Goal: Find specific page/section: Find specific page/section

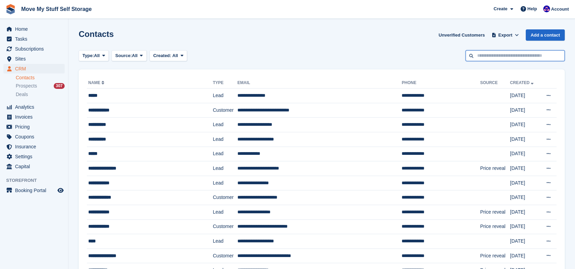
click at [480, 57] on input "text" at bounding box center [514, 55] width 99 height 11
click at [22, 29] on span "Home" at bounding box center [35, 29] width 41 height 10
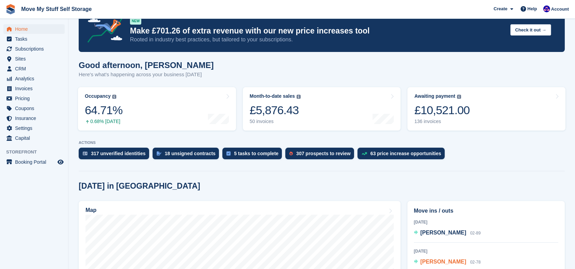
scroll to position [180, 0]
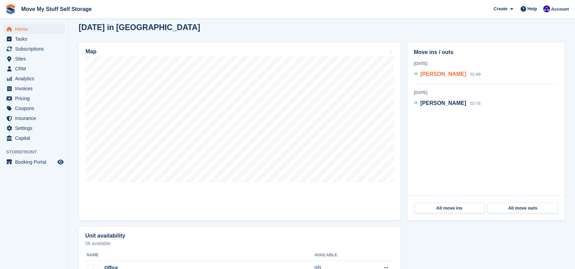
click at [439, 75] on span "Leona greaves" at bounding box center [443, 74] width 46 height 6
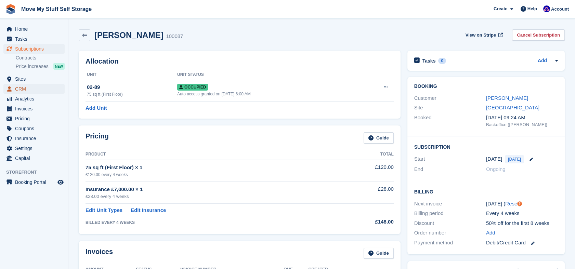
click at [27, 90] on span "CRM" at bounding box center [35, 89] width 41 height 10
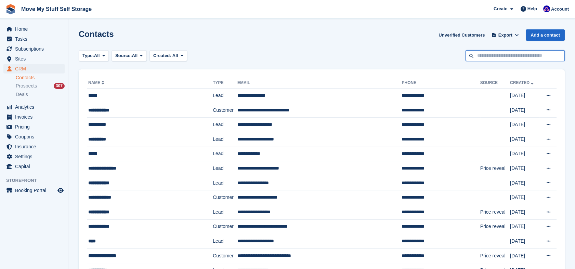
click at [486, 59] on input "text" at bounding box center [514, 55] width 99 height 11
type input "*****"
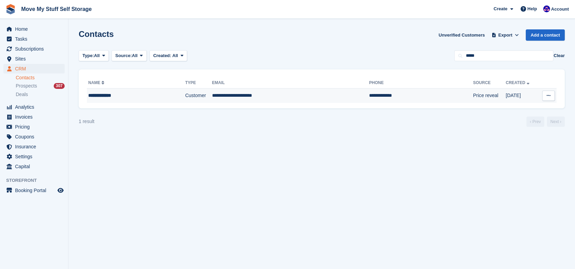
click at [287, 94] on td "**********" at bounding box center [290, 96] width 157 height 14
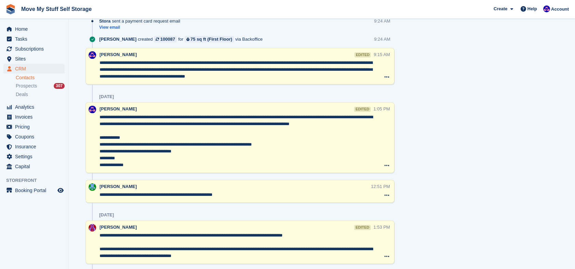
scroll to position [601, 0]
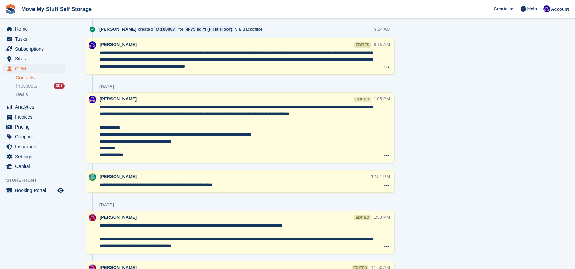
click at [502, 138] on div "Tasks 0 Add No tasks related to [PERSON_NAME] Contact Details Email [EMAIL_ADDR…" at bounding box center [486, 229] width 164 height 1453
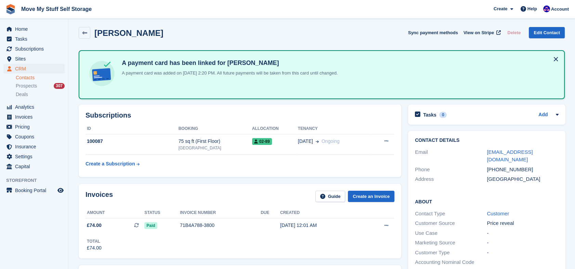
scroll to position [0, 0]
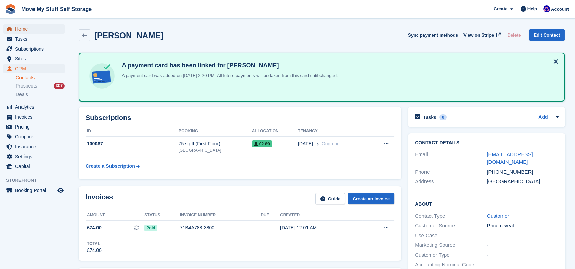
click at [14, 28] on link "Home" at bounding box center [33, 29] width 61 height 10
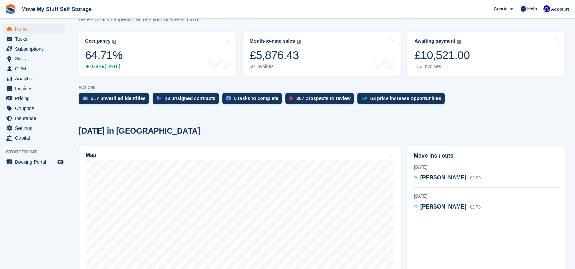
scroll to position [97, 0]
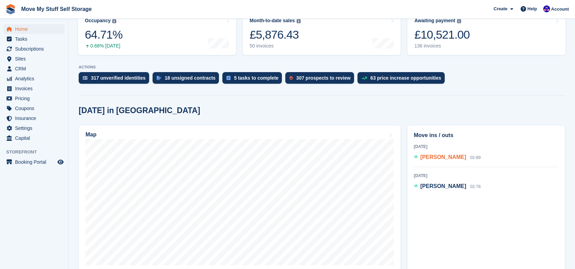
click at [427, 157] on span "[PERSON_NAME]" at bounding box center [443, 157] width 46 height 6
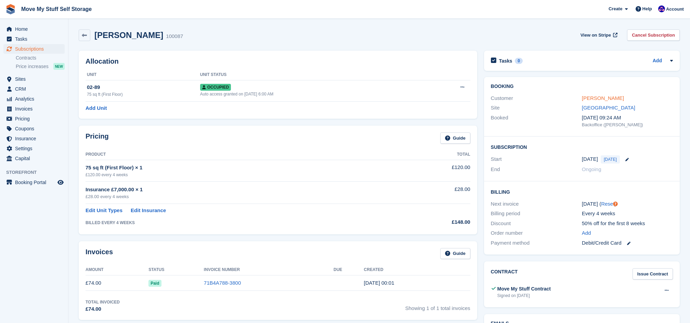
click at [574, 95] on link "[PERSON_NAME]" at bounding box center [603, 98] width 42 height 6
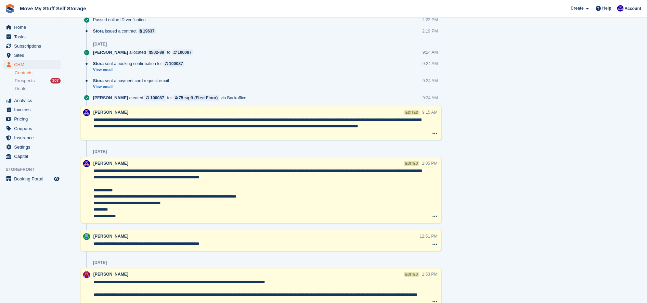
scroll to position [526, 0]
